Goal: Information Seeking & Learning: Check status

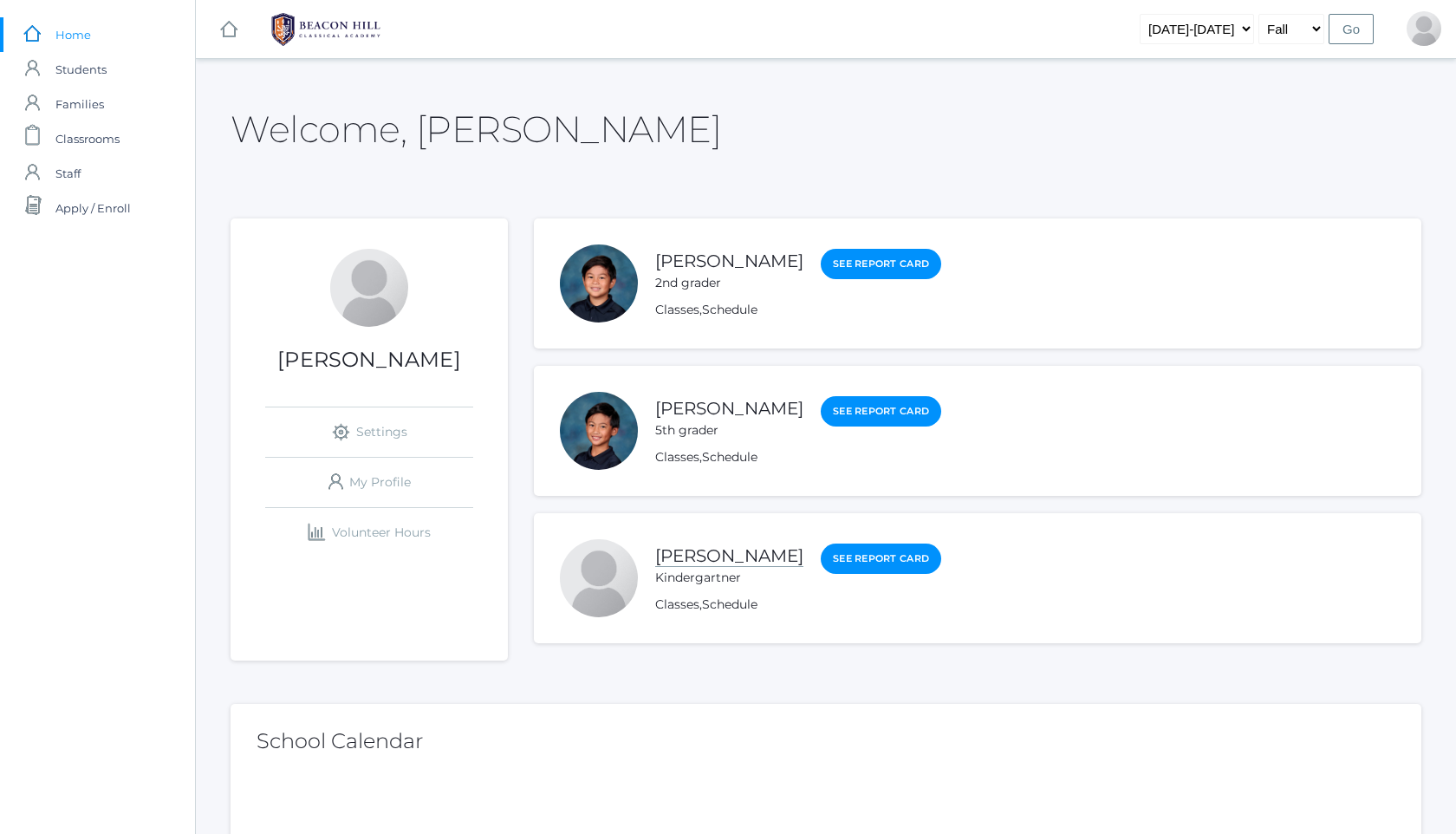
click at [743, 552] on link "Kailo Soratorio" at bounding box center [729, 556] width 148 height 22
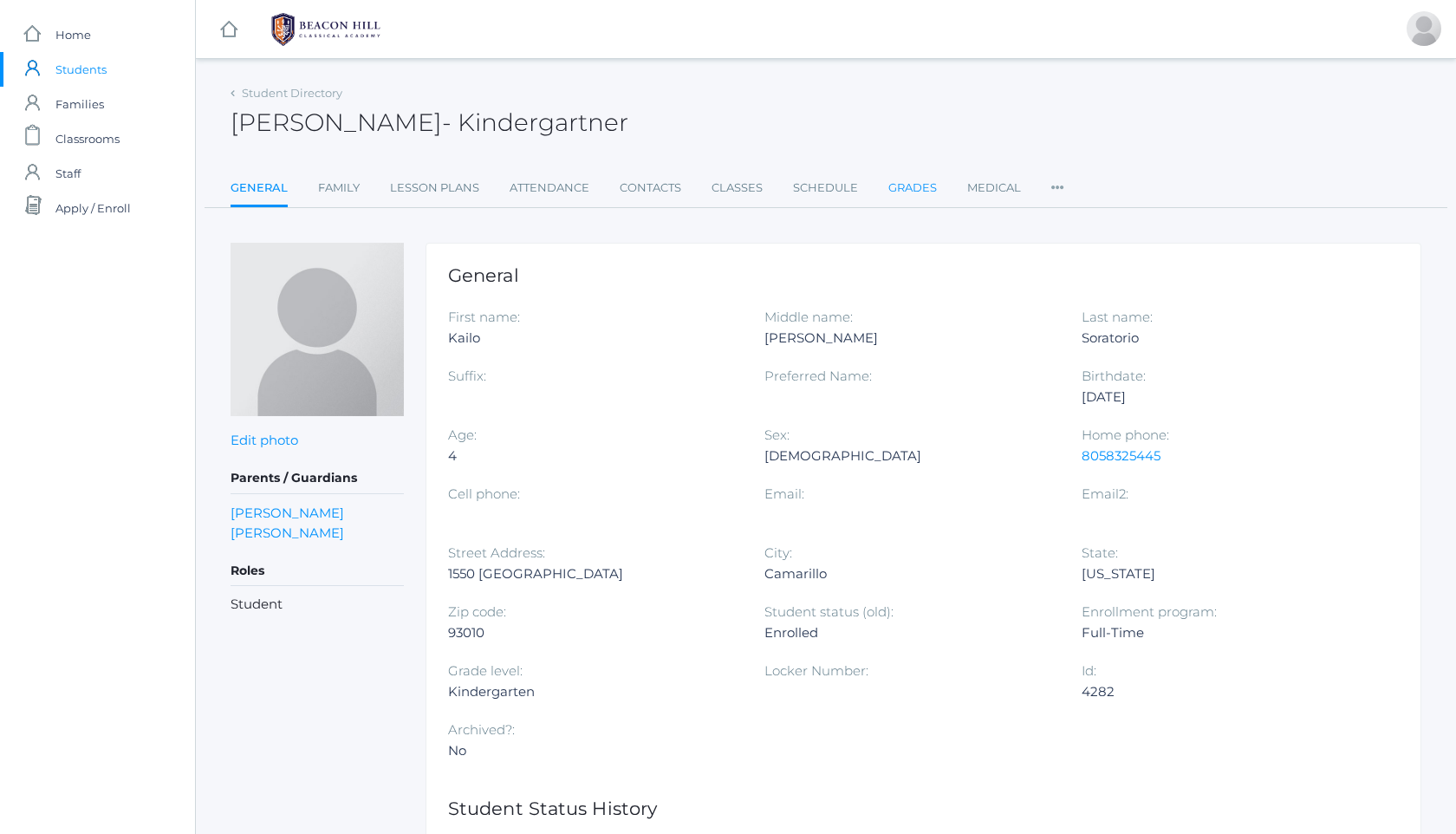
click at [914, 195] on link "Grades" at bounding box center [912, 188] width 48 height 35
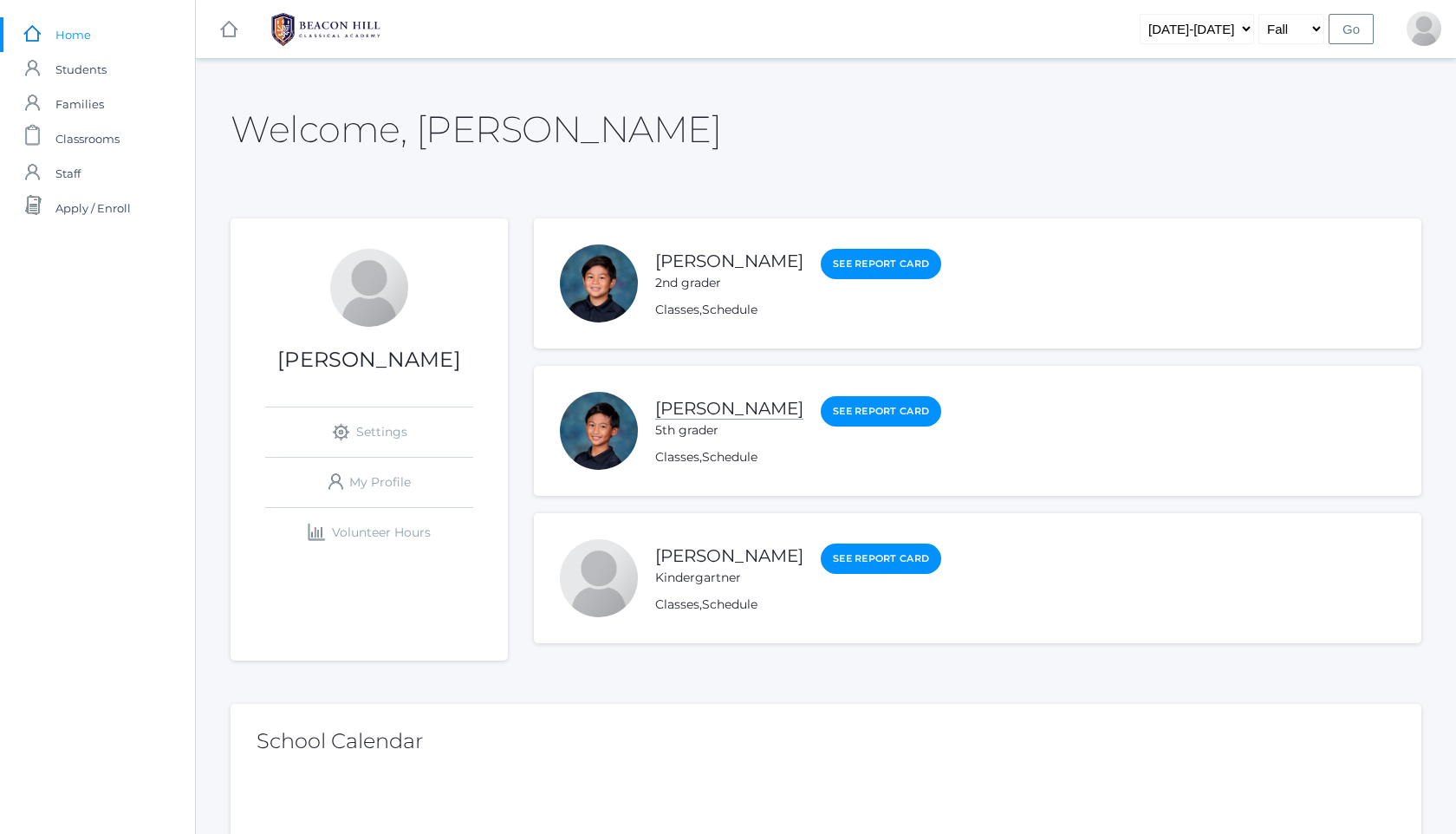
click at [731, 405] on link "[PERSON_NAME]" at bounding box center [729, 409] width 148 height 22
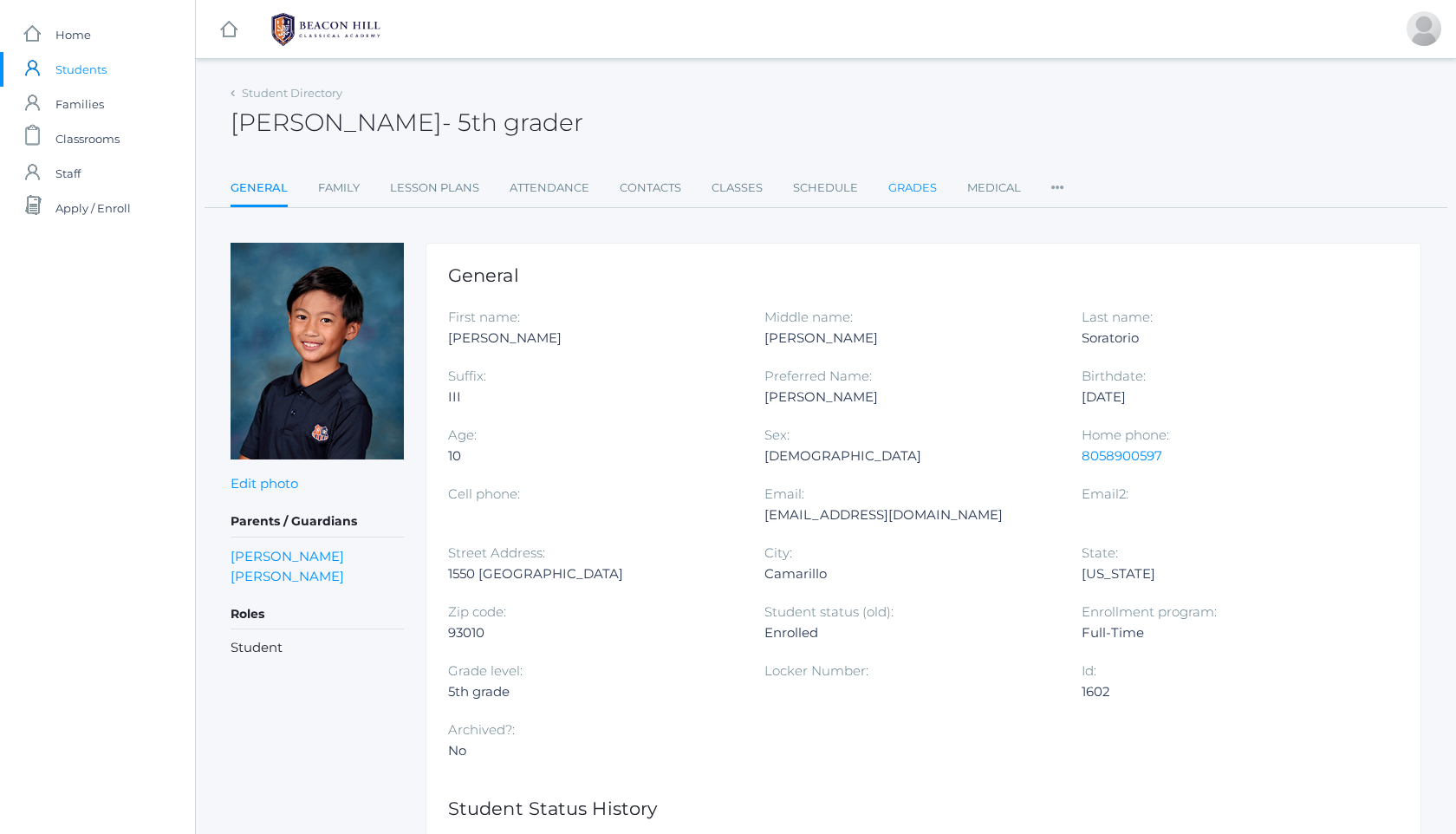
click at [920, 192] on link "Grades" at bounding box center [912, 188] width 48 height 35
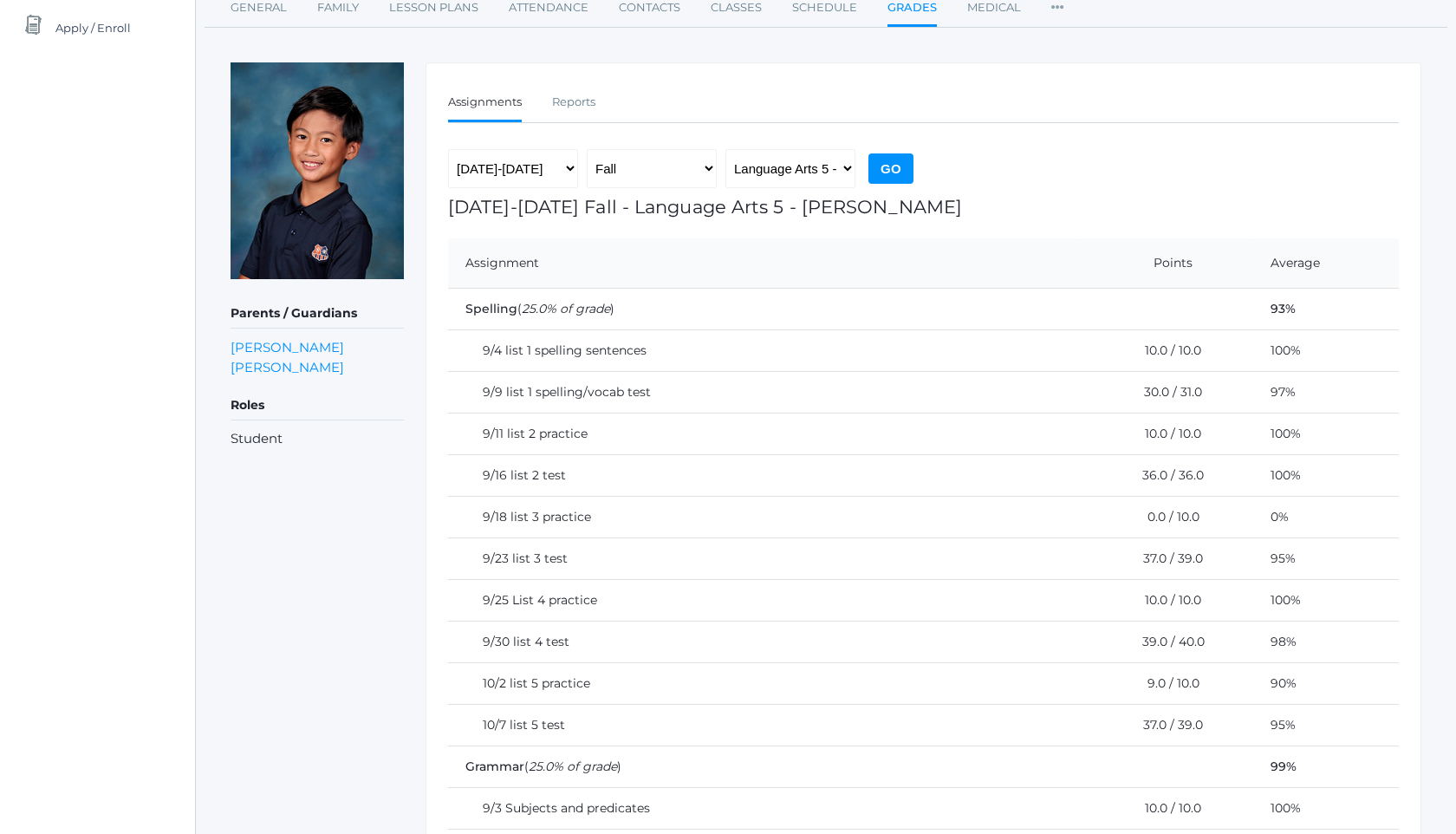
scroll to position [143, 0]
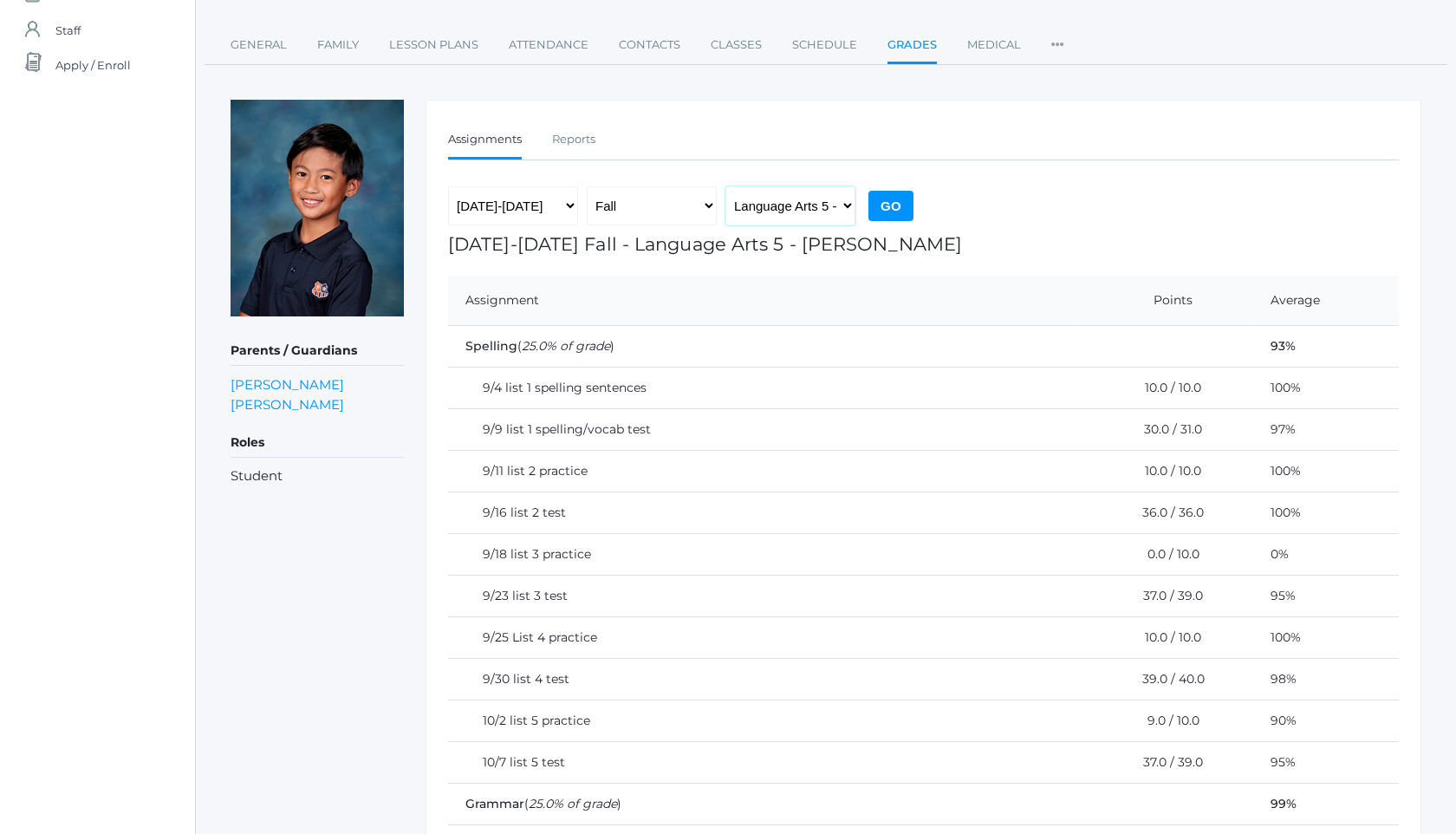
click at [810, 218] on select "Language Arts 5 - [PERSON_NAME] Latin 5 - [PERSON_NAME] Mathematics 5 - [PERSON…" at bounding box center [789, 205] width 130 height 39
select select "2226"
click at [905, 221] on div "2019-2020 2020-2021 2021-2022 2022-2023 2023-2024 2024-2025 2025-2026 Fall Spri…" at bounding box center [682, 210] width 470 height 47
click at [898, 217] on input "Go" at bounding box center [891, 206] width 46 height 31
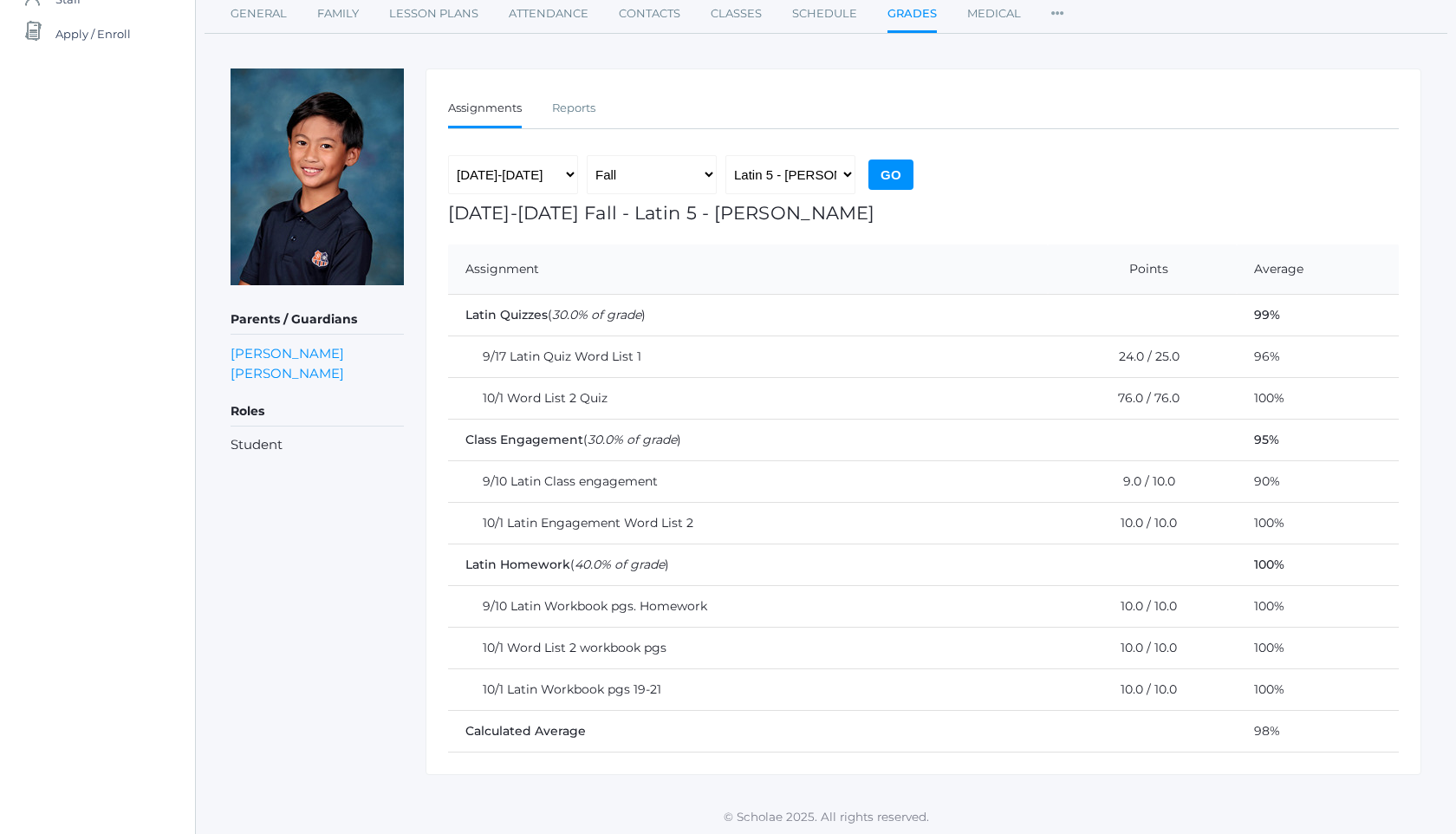
scroll to position [178, 0]
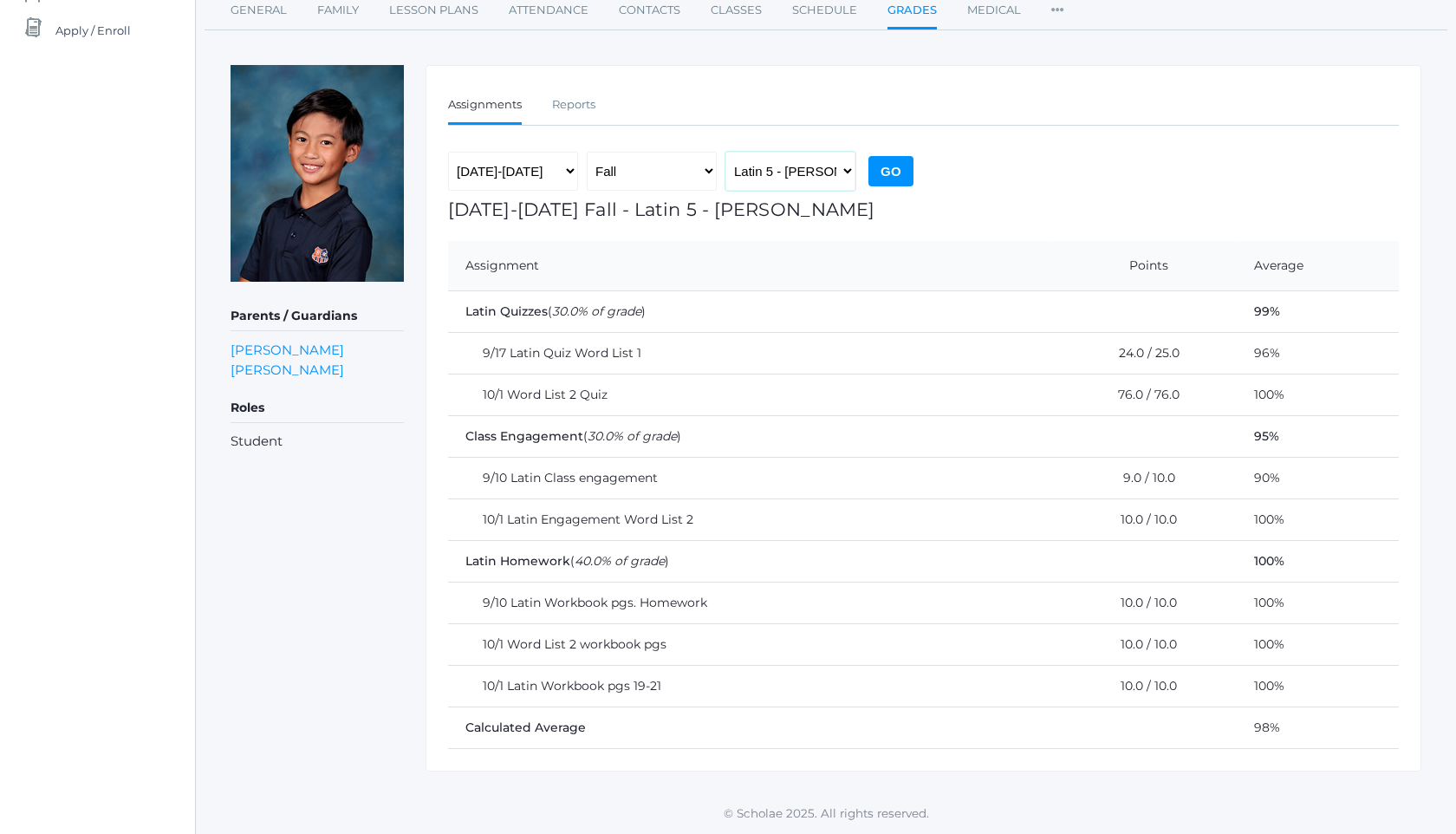
click at [807, 168] on select "Language Arts 5 - [PERSON_NAME] Latin 5 - [PERSON_NAME] Mathematics 5 - [PERSON…" at bounding box center [789, 170] width 130 height 39
select select "1971"
click at [896, 172] on input "Go" at bounding box center [891, 171] width 46 height 31
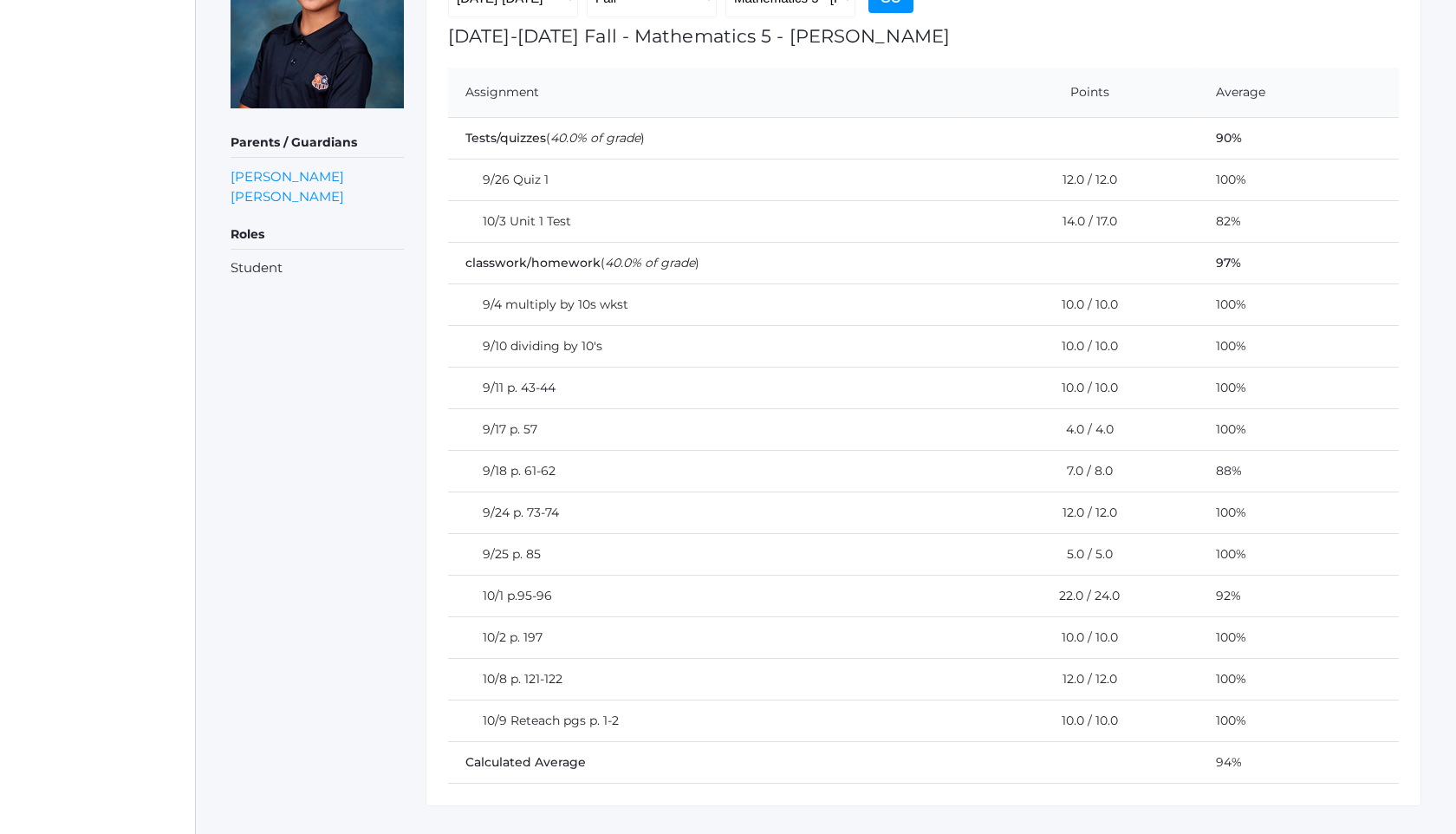
scroll to position [317, 0]
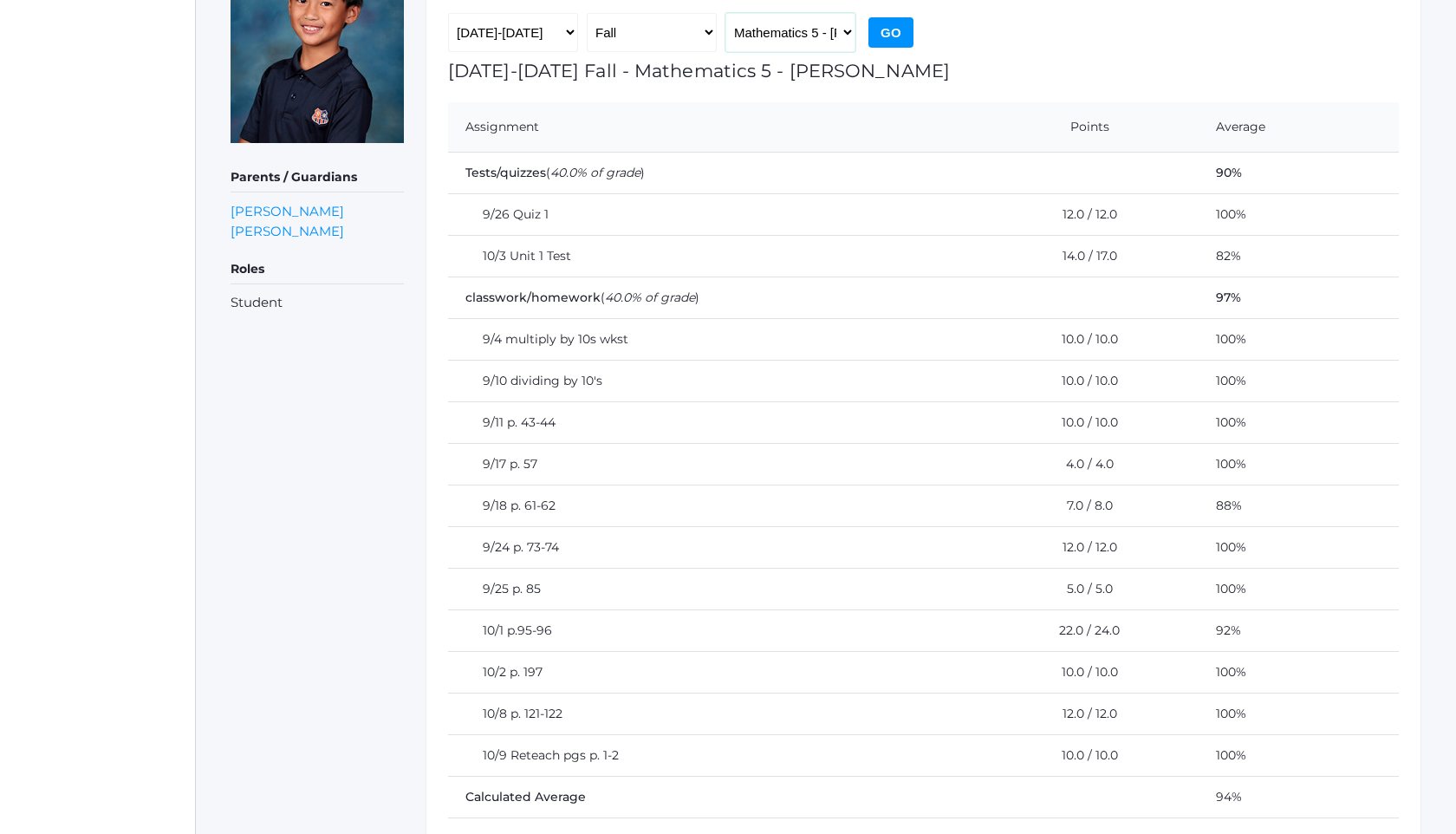
click at [815, 32] on select "Language Arts 5 - Salazar Latin 5 - Salazar Mathematics 5 - Salazar Science 5 -…" at bounding box center [789, 32] width 130 height 39
select select "1965"
click at [892, 33] on input "Go" at bounding box center [891, 33] width 46 height 31
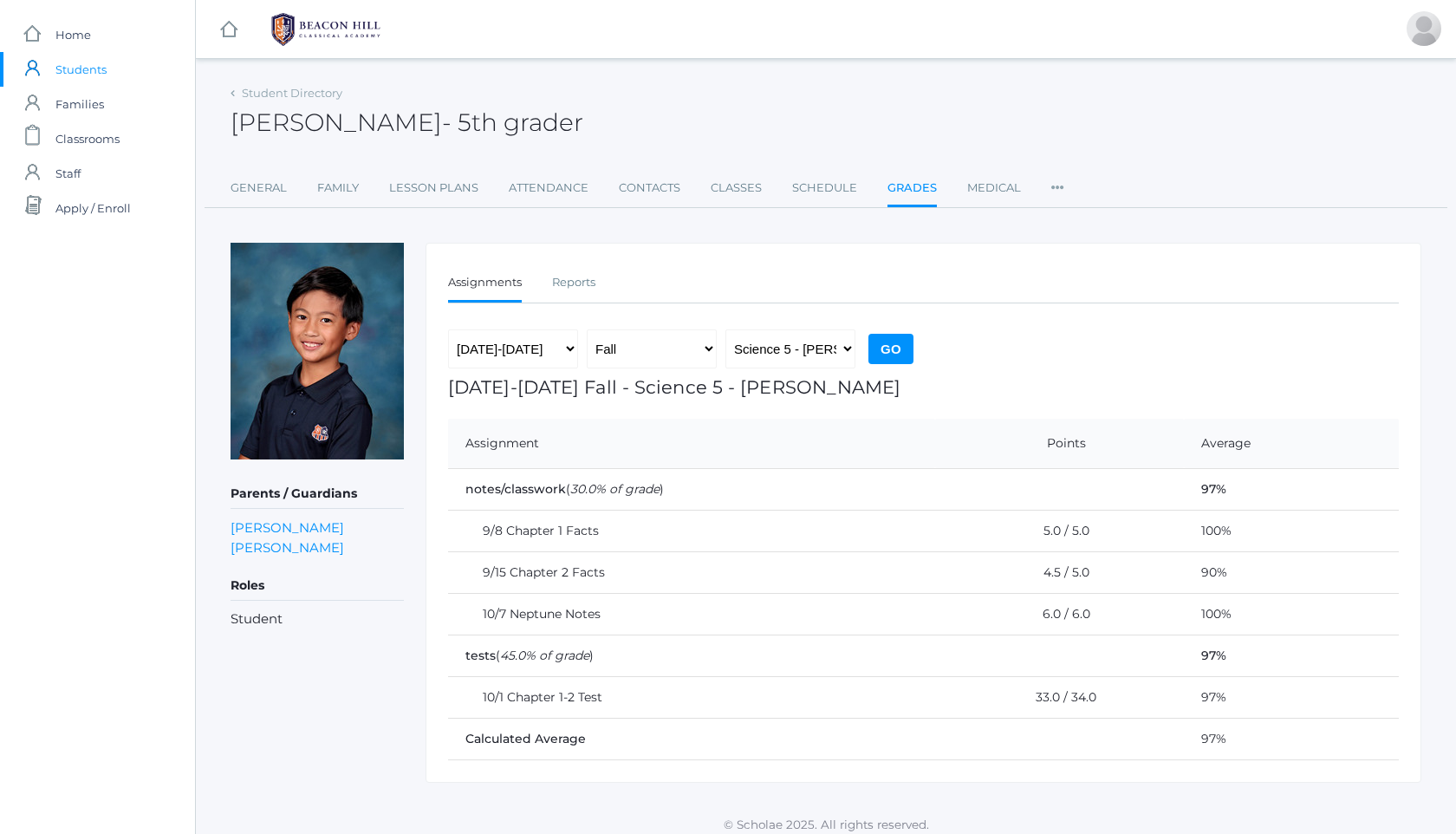
scroll to position [11, 0]
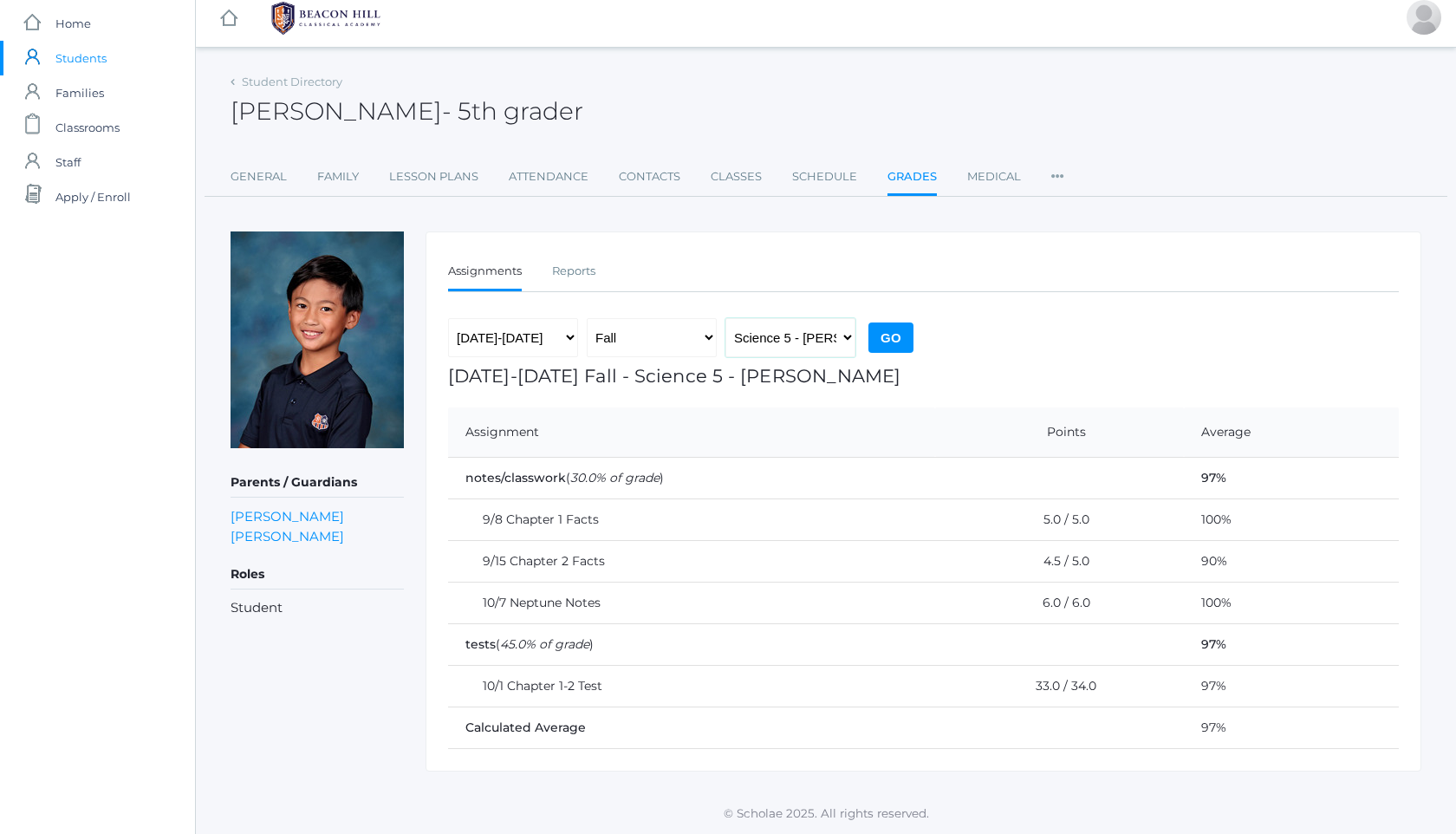
click at [776, 324] on select "Language Arts 5 - Salazar Latin 5 - Salazar Mathematics 5 - Salazar Science 5 -…" at bounding box center [789, 337] width 130 height 39
select select "1966"
click at [887, 319] on div "2019-2020 2020-2021 2021-2022 2022-2023 2023-2024 2024-2025 2025-2026 Fall Spri…" at bounding box center [682, 342] width 470 height 47
click at [887, 337] on input "Go" at bounding box center [891, 337] width 46 height 31
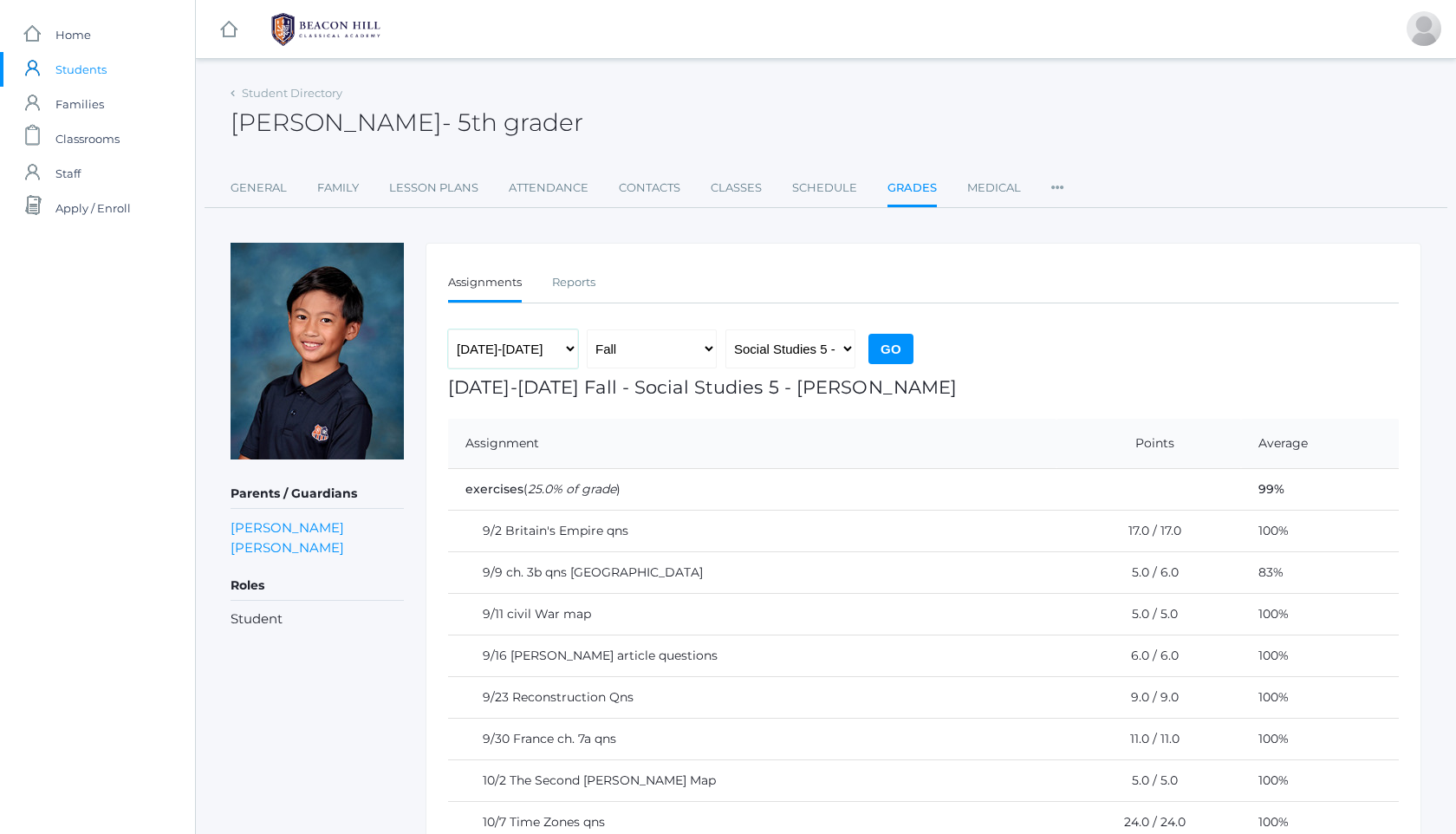
click at [552, 357] on select "[DATE]-[DATE] [DATE]-[DATE] [DATE]-[DATE] [DATE]-[DATE] [DATE]-[DATE] [DATE]-[D…" at bounding box center [512, 348] width 130 height 39
click at [536, 345] on select "[DATE]-[DATE] [DATE]-[DATE] [DATE]-[DATE] [DATE]-[DATE] [DATE]-[DATE] [DATE]-[D…" at bounding box center [512, 348] width 130 height 39
select select "[DATE]-[DATE]"
click at [901, 347] on input "Go" at bounding box center [891, 348] width 46 height 31
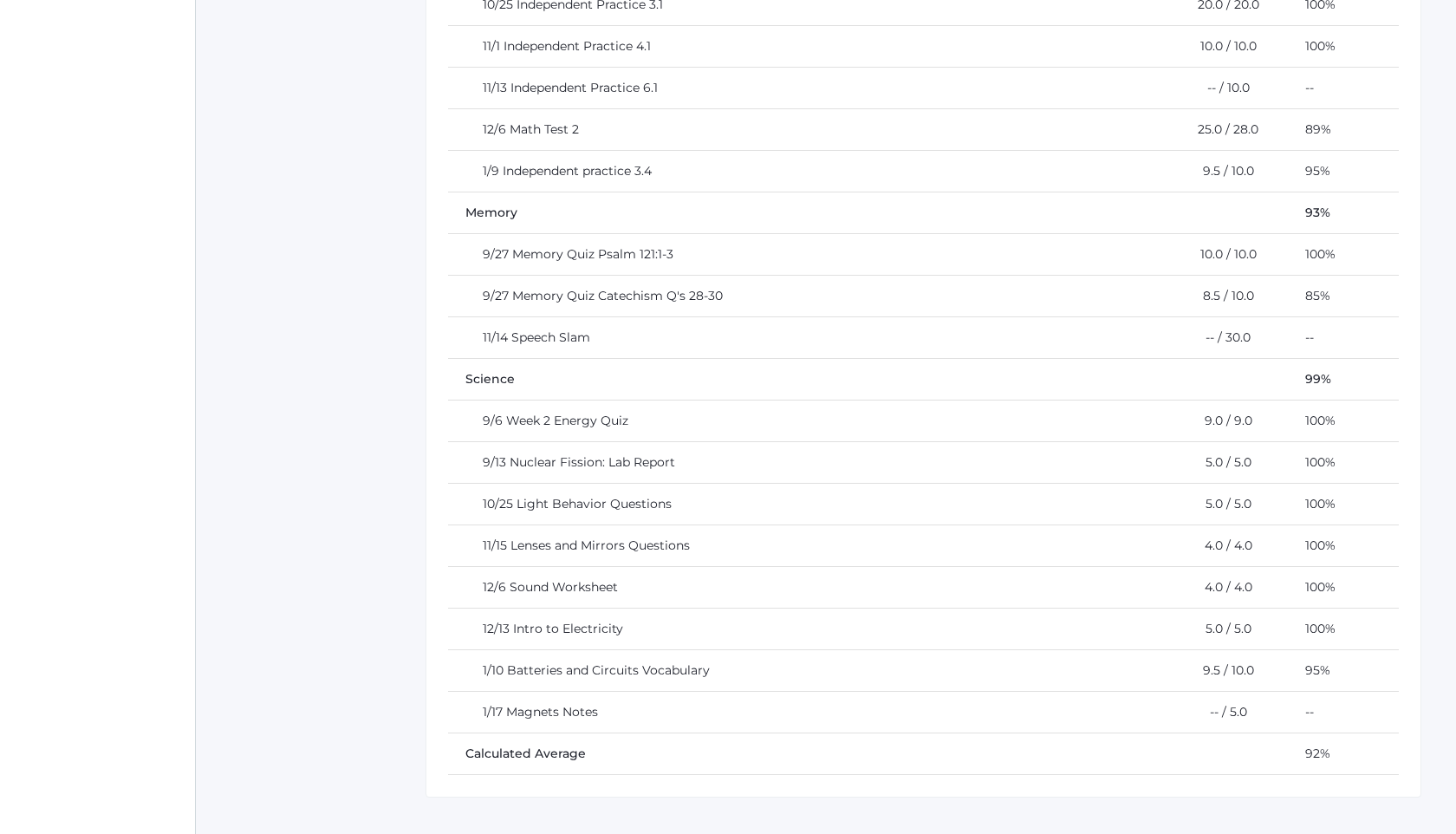
scroll to position [3403, 0]
